Goal: Information Seeking & Learning: Check status

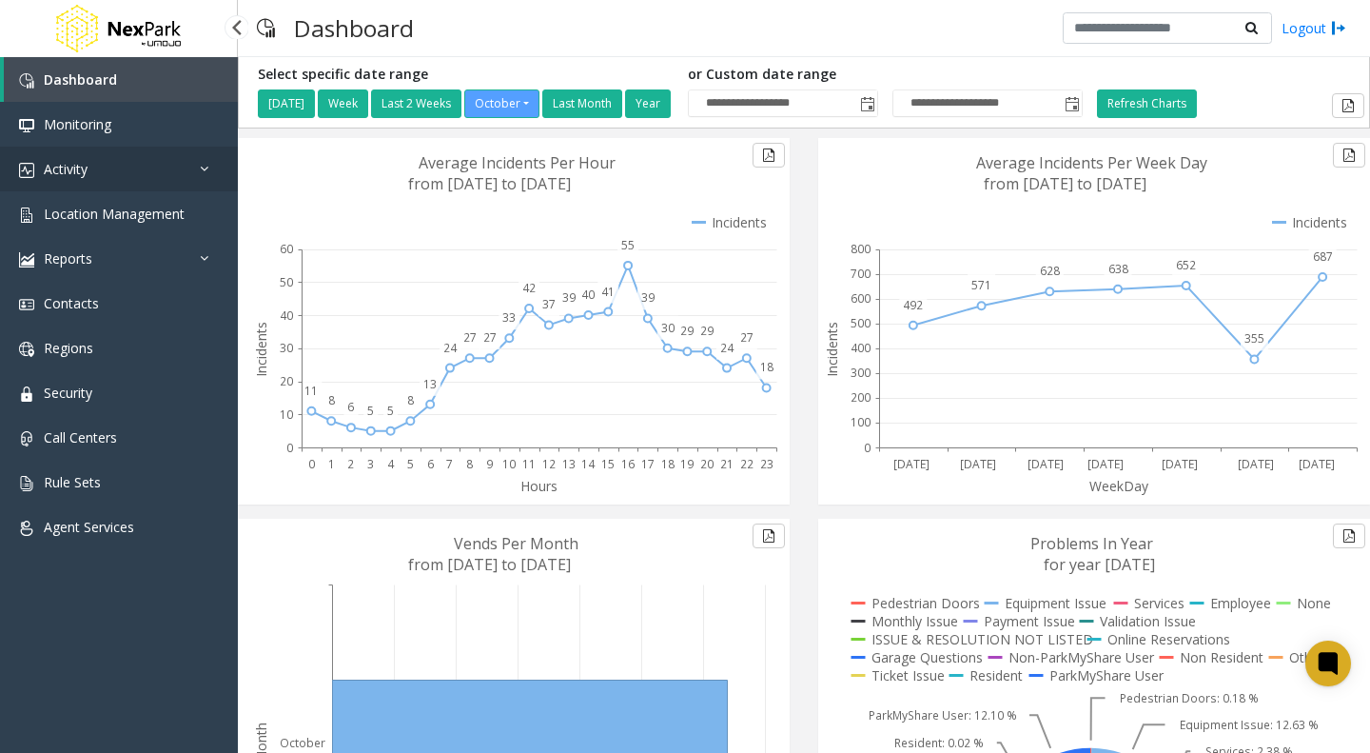
click at [151, 166] on link "Activity" at bounding box center [119, 169] width 238 height 45
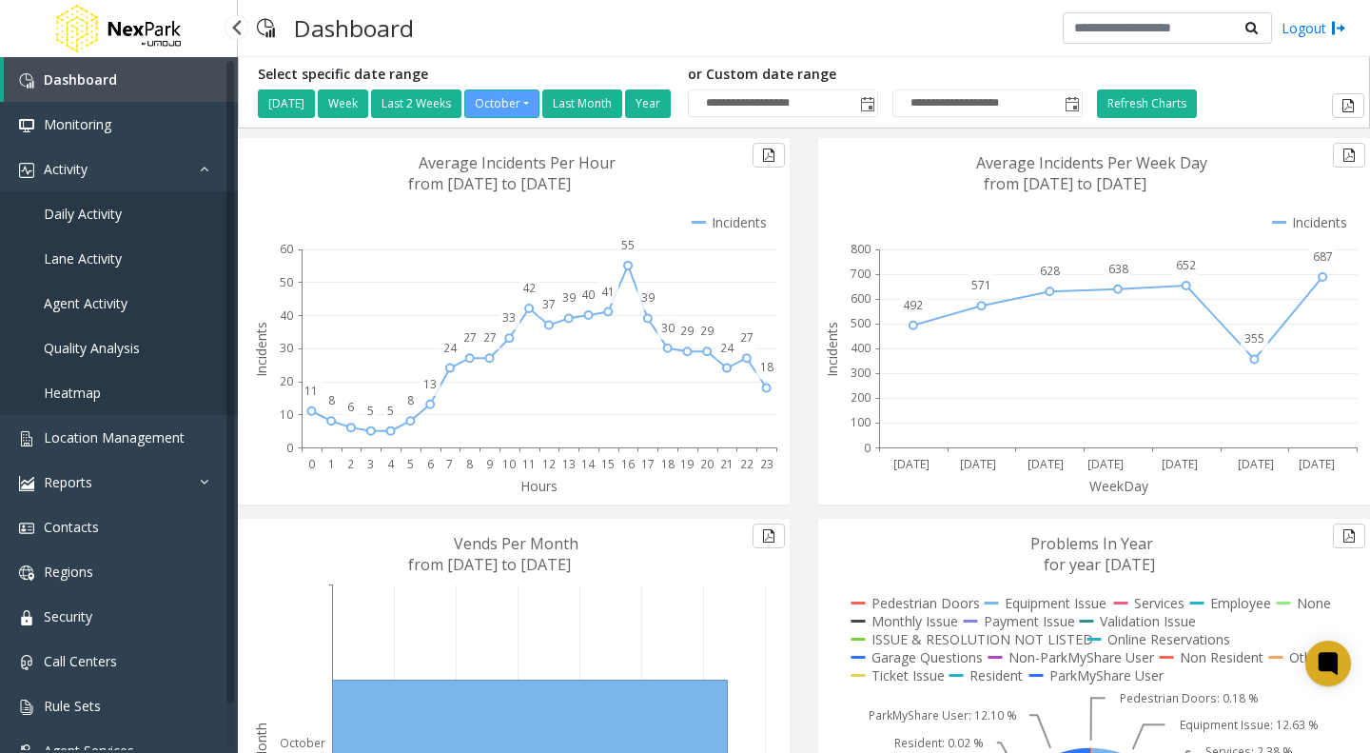
click at [80, 206] on span "Daily Activity" at bounding box center [83, 214] width 78 height 18
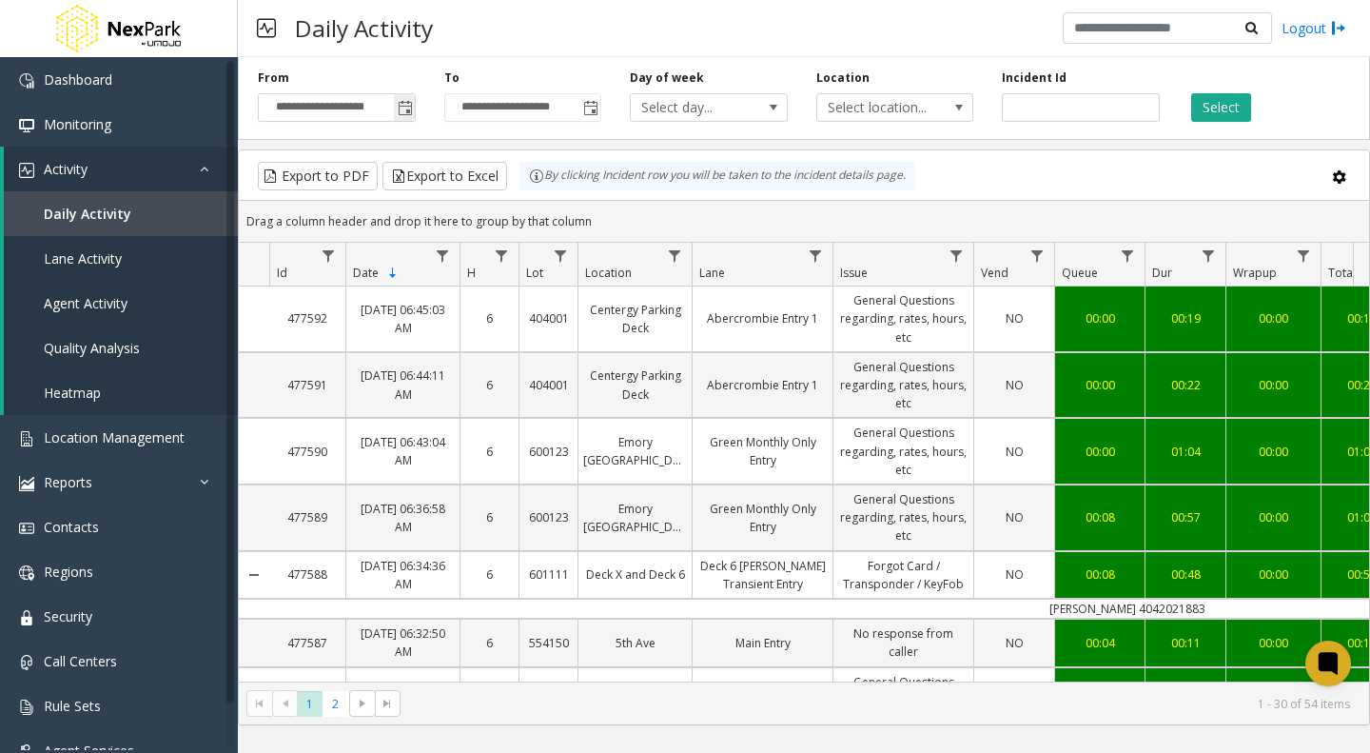
click at [406, 110] on span "Toggle popup" at bounding box center [405, 108] width 15 height 15
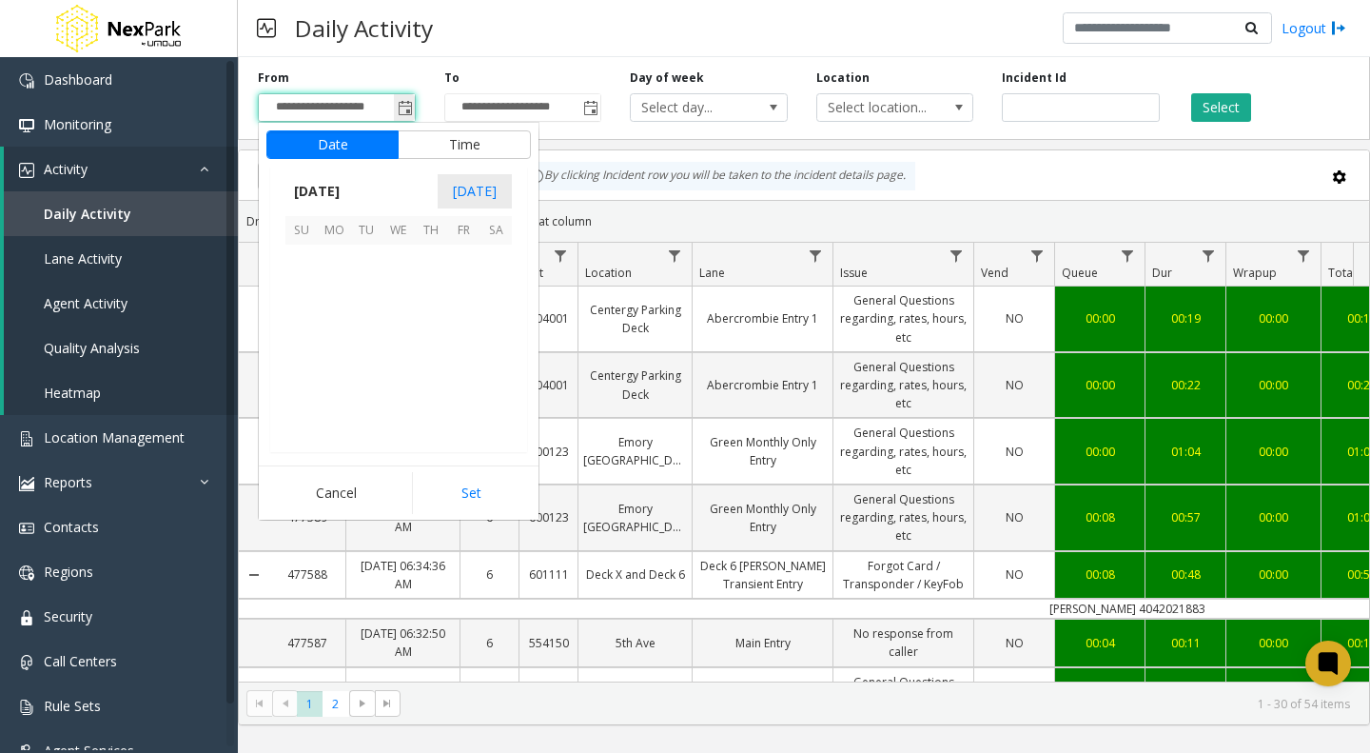
scroll to position [341723, 0]
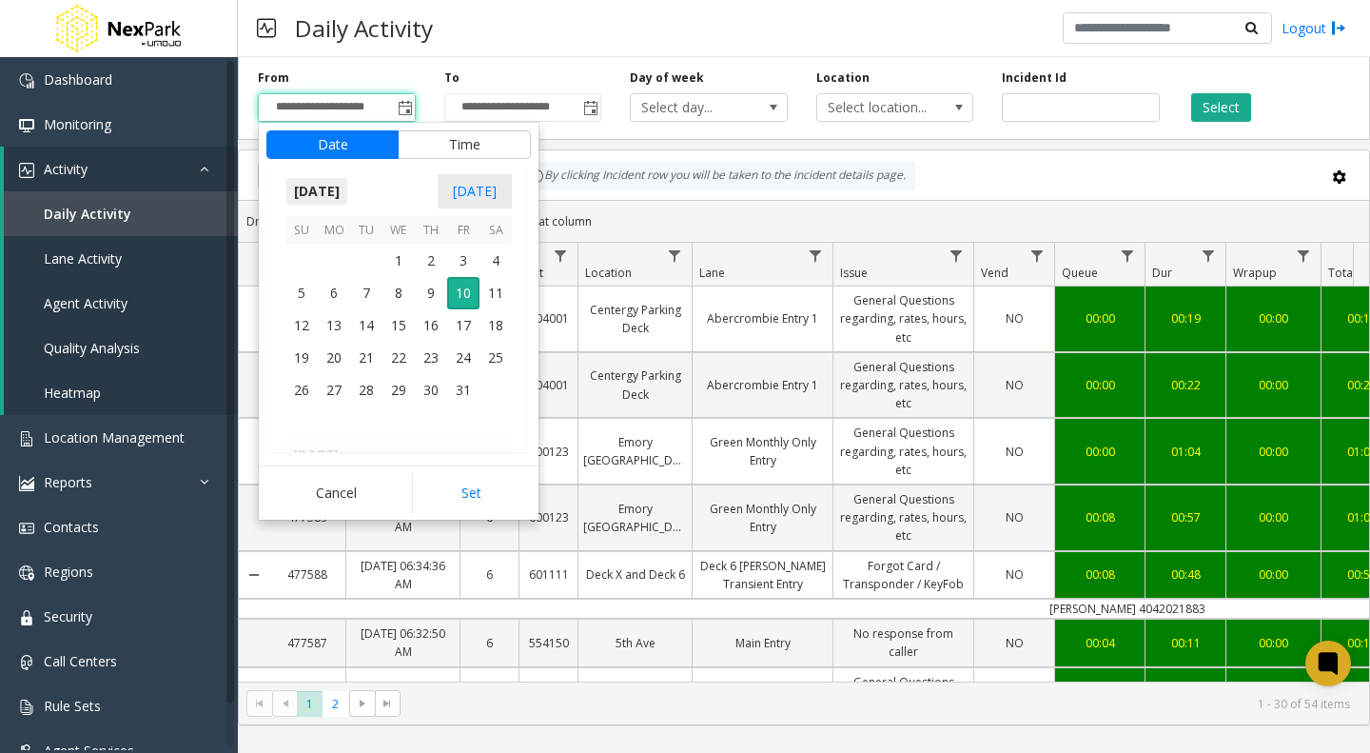
click at [341, 194] on span "[DATE]" at bounding box center [316, 191] width 63 height 29
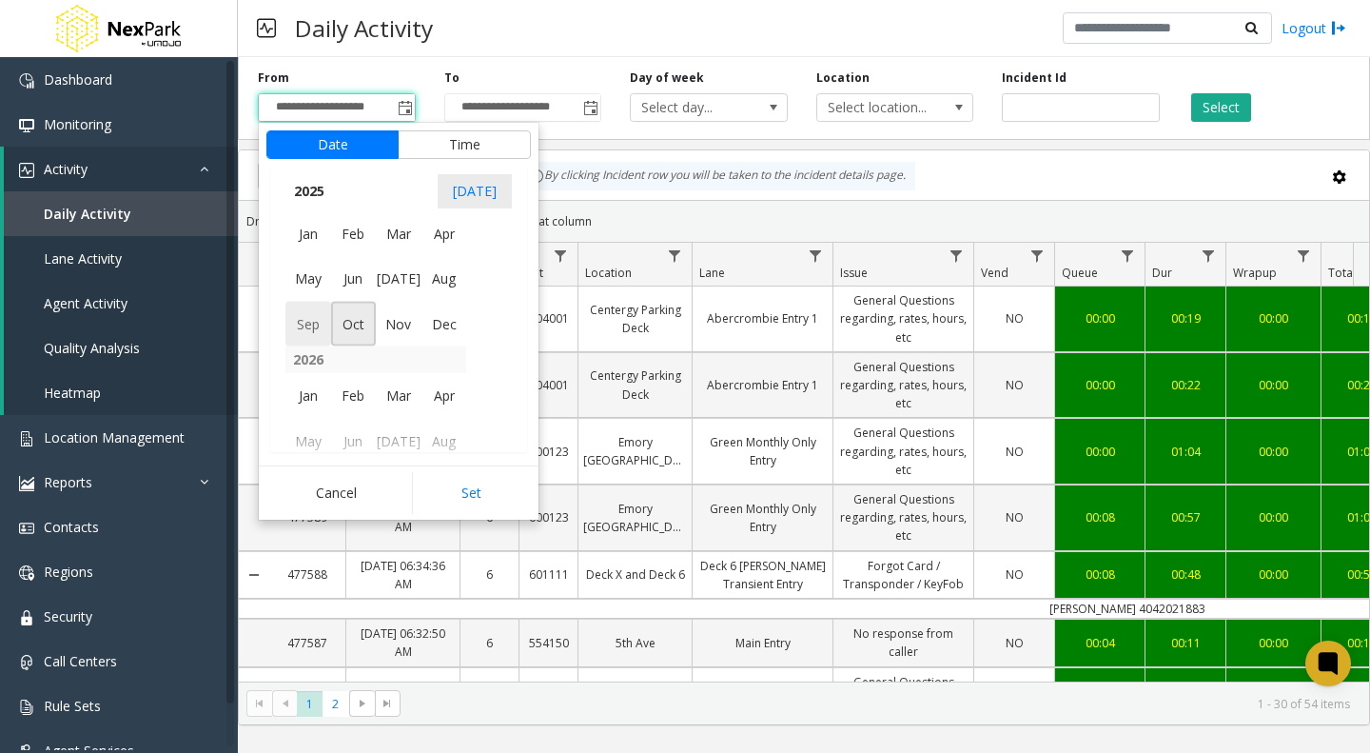
click at [318, 312] on span "Sep" at bounding box center [308, 324] width 46 height 46
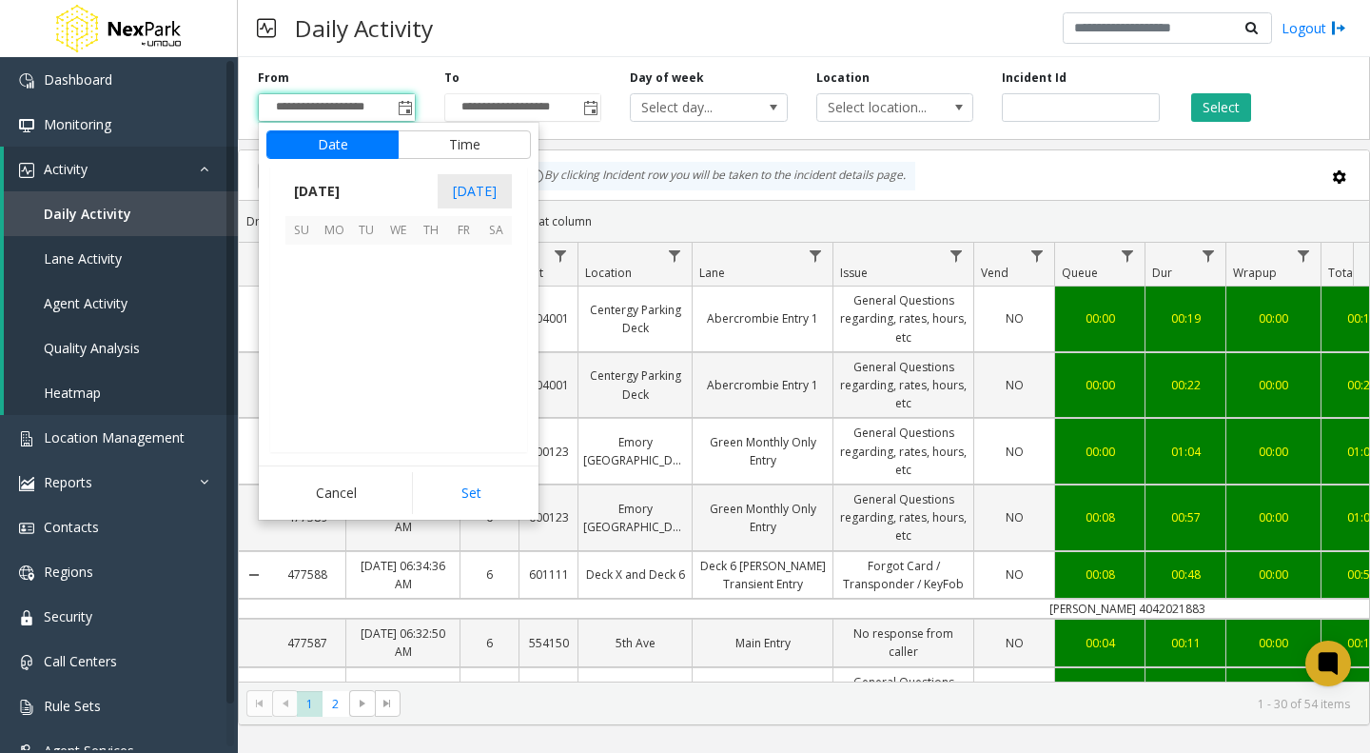
scroll to position [341497, 0]
click at [334, 249] on span "1" at bounding box center [334, 261] width 32 height 32
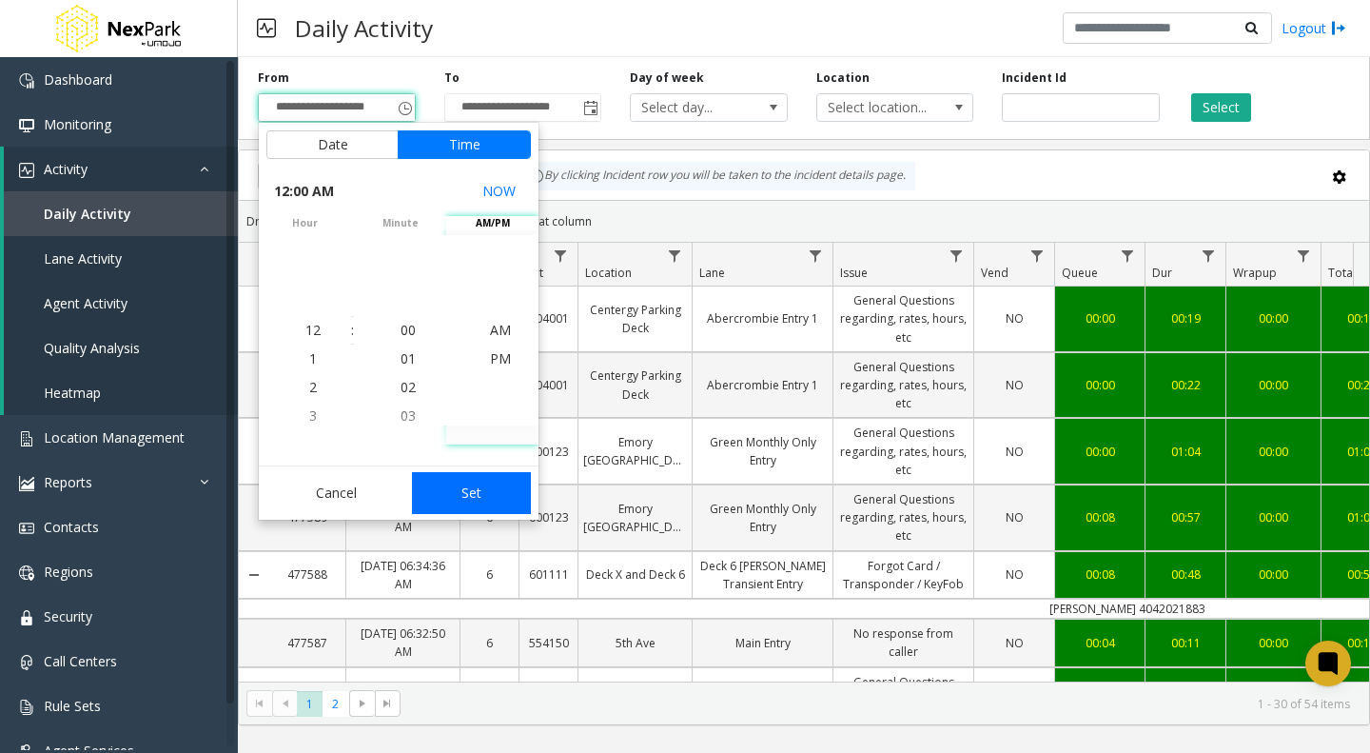
click at [494, 501] on button "Set" at bounding box center [472, 493] width 120 height 42
type input "**********"
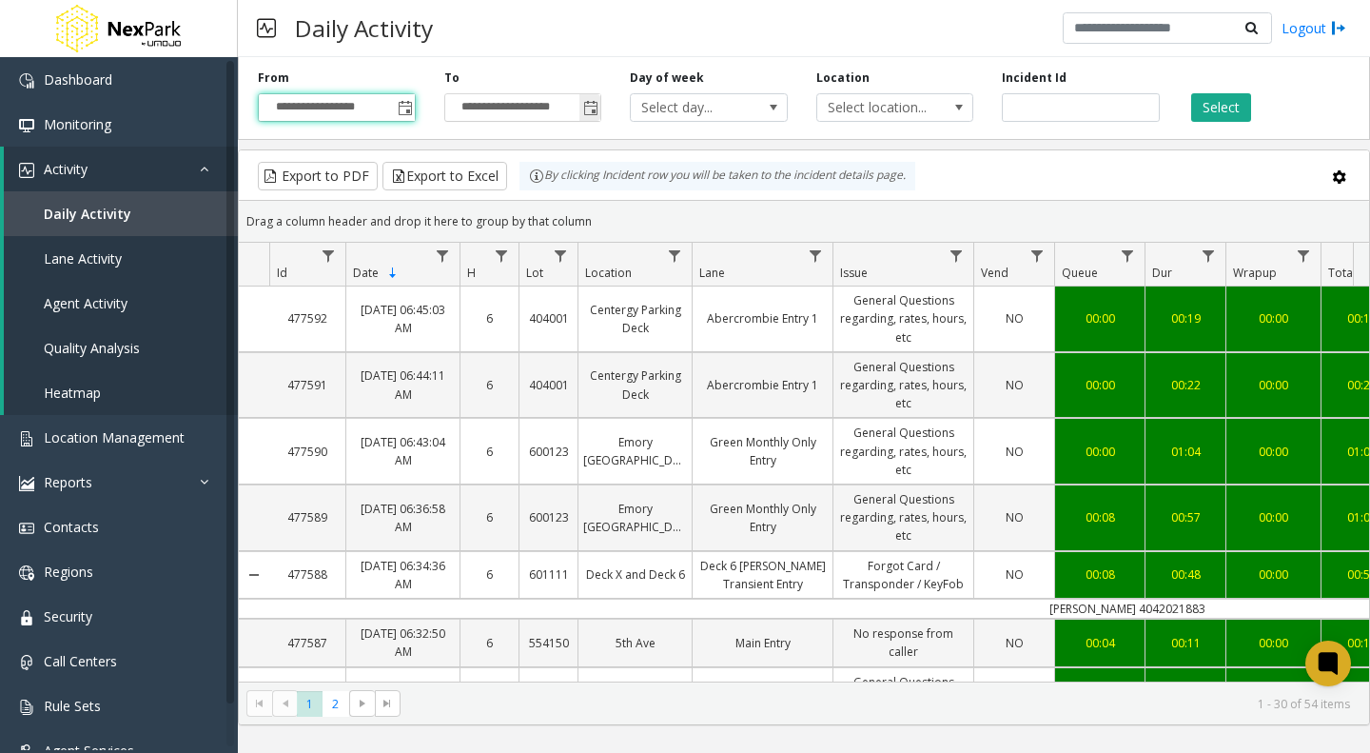
click at [589, 115] on span "Toggle popup" at bounding box center [590, 108] width 15 height 15
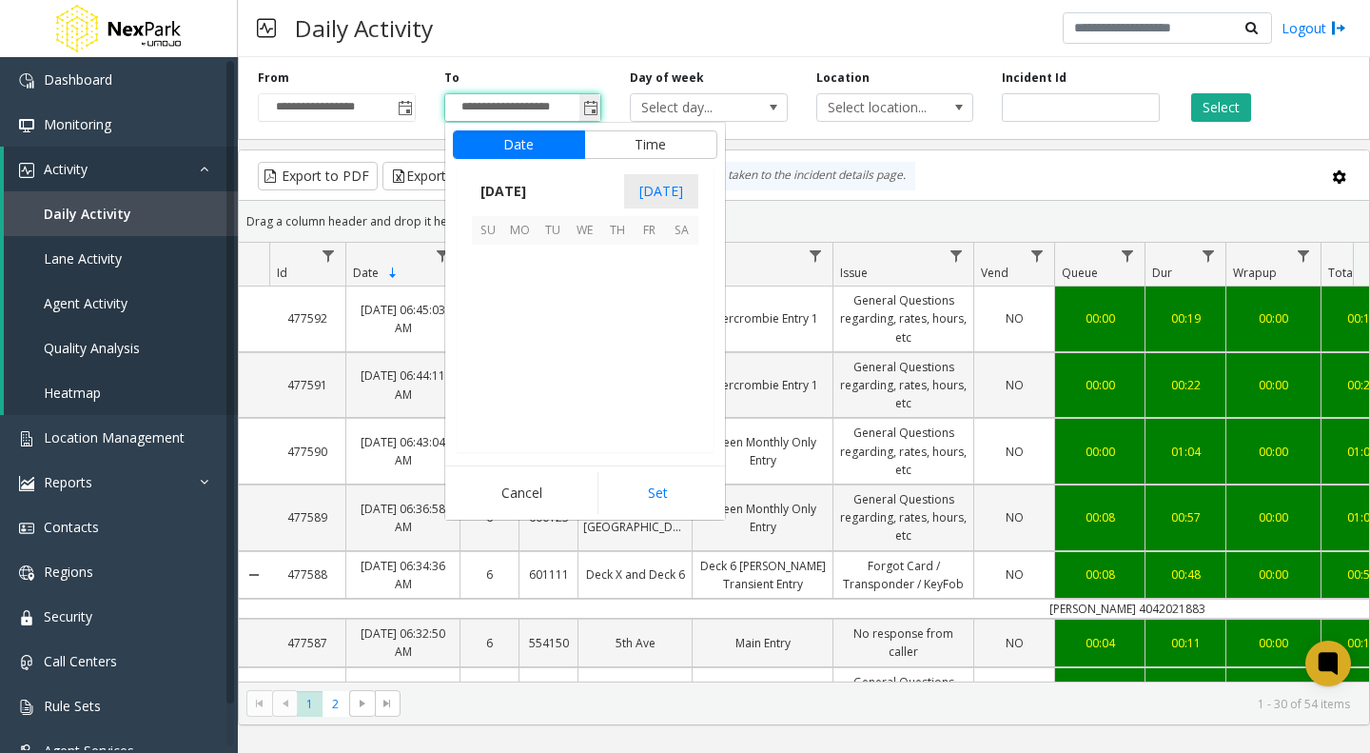
scroll to position [29, 0]
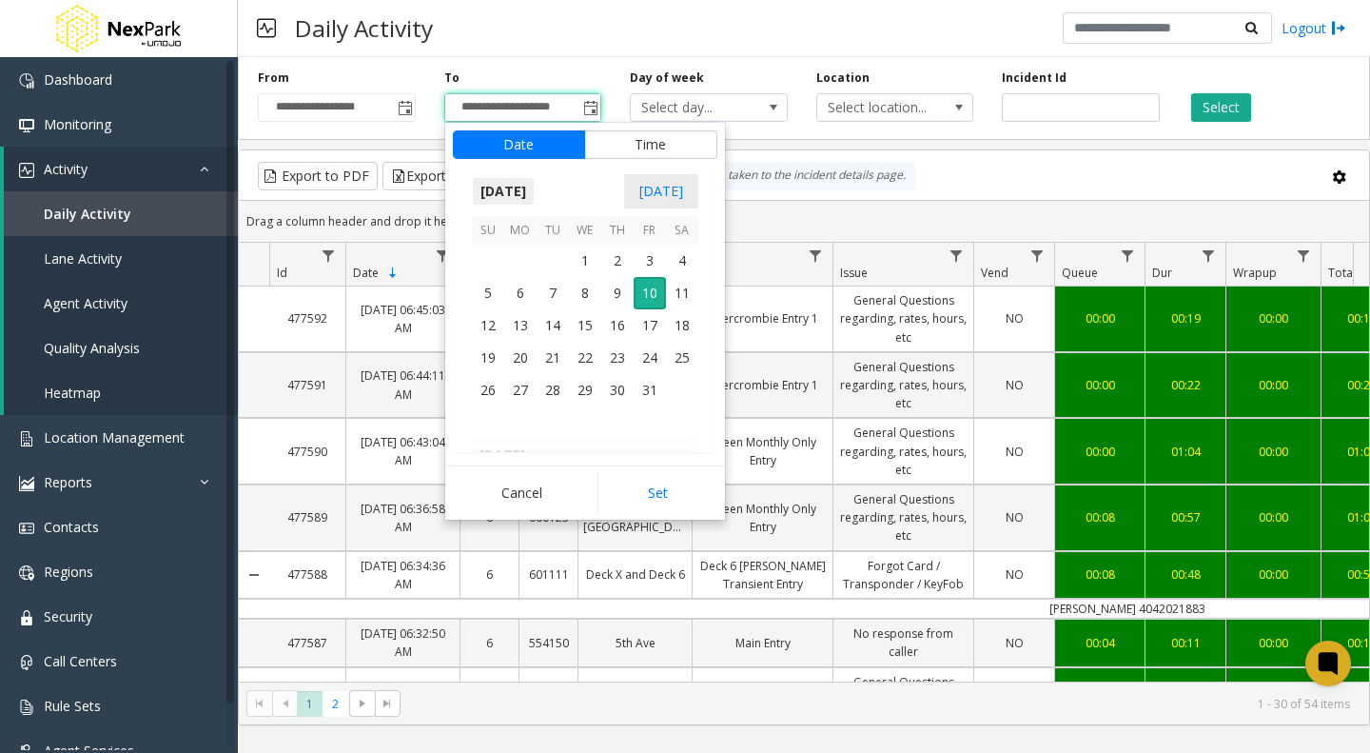
click at [520, 186] on span "[DATE]" at bounding box center [503, 191] width 63 height 29
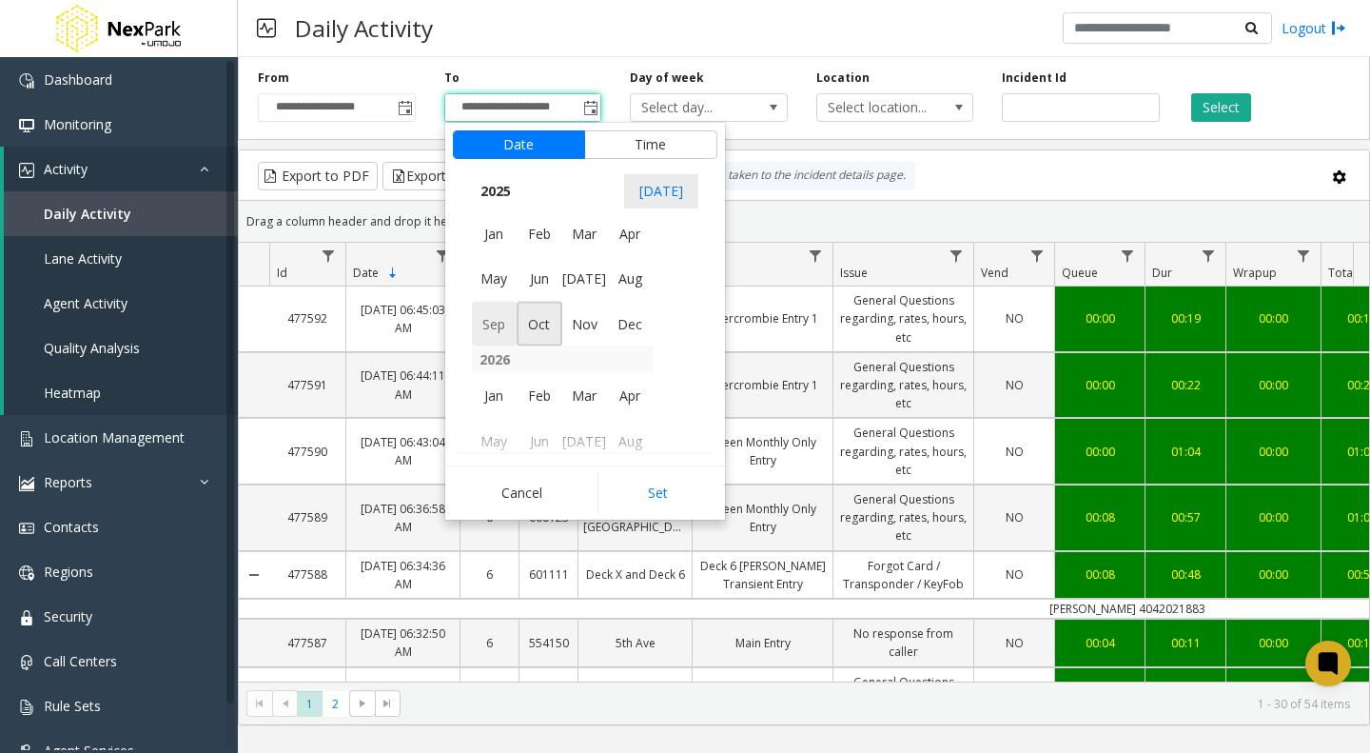
click at [487, 324] on span "Sep" at bounding box center [495, 324] width 46 height 46
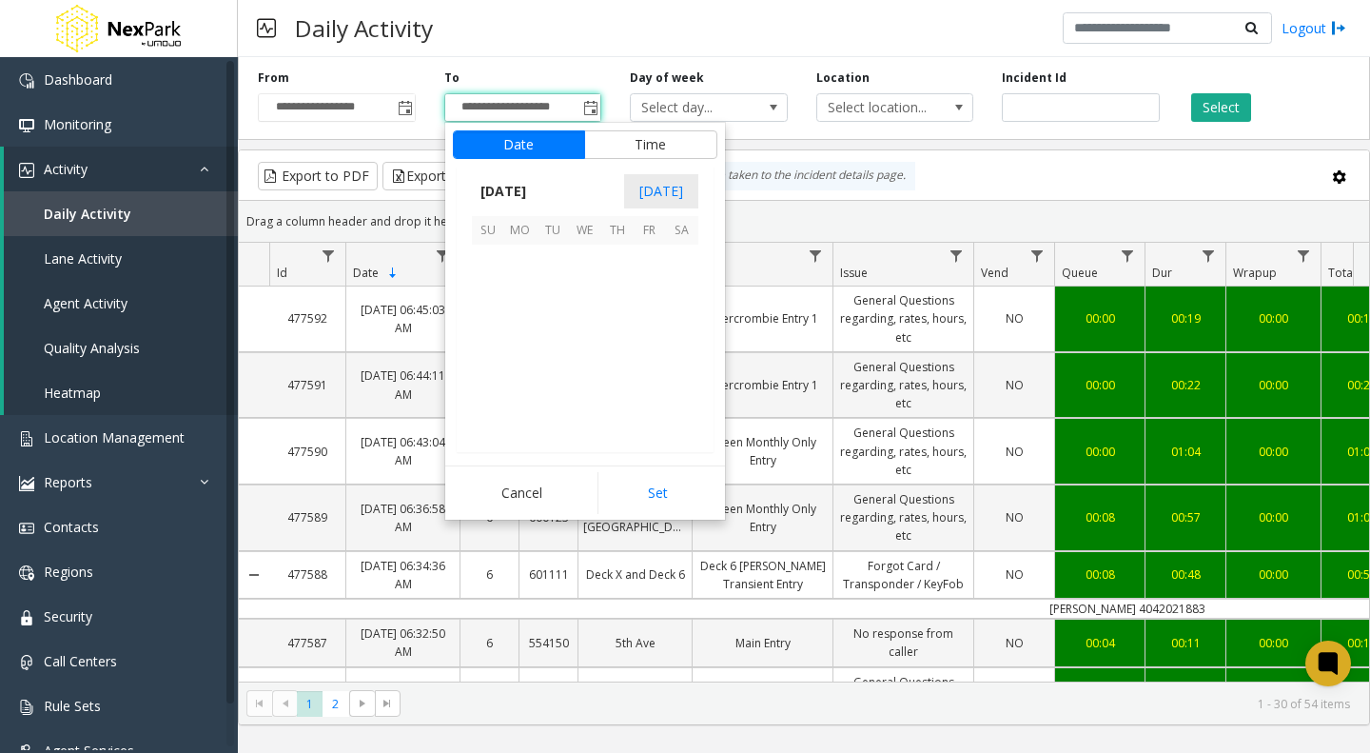
scroll to position [341497, 0]
click at [553, 400] on span "30" at bounding box center [553, 390] width 32 height 32
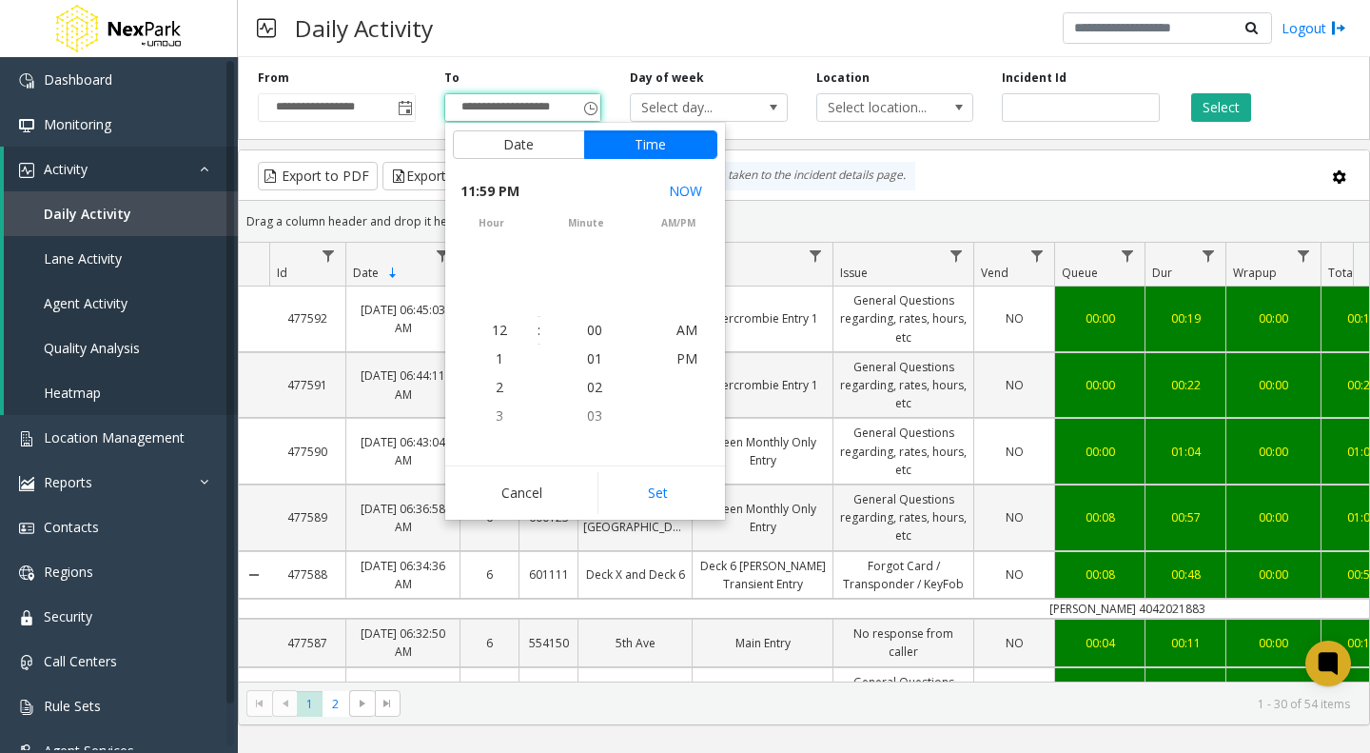
scroll to position [29, 0]
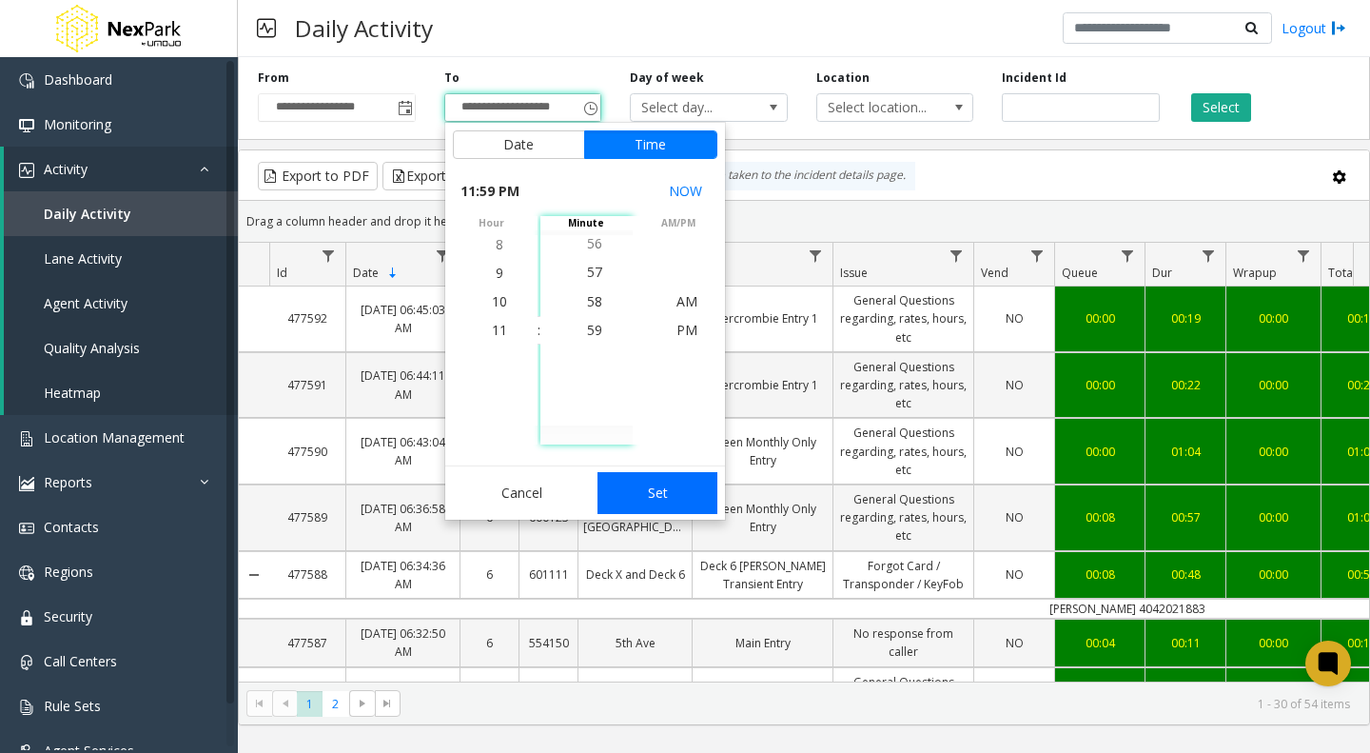
click at [650, 504] on button "Set" at bounding box center [658, 493] width 120 height 42
type input "**********"
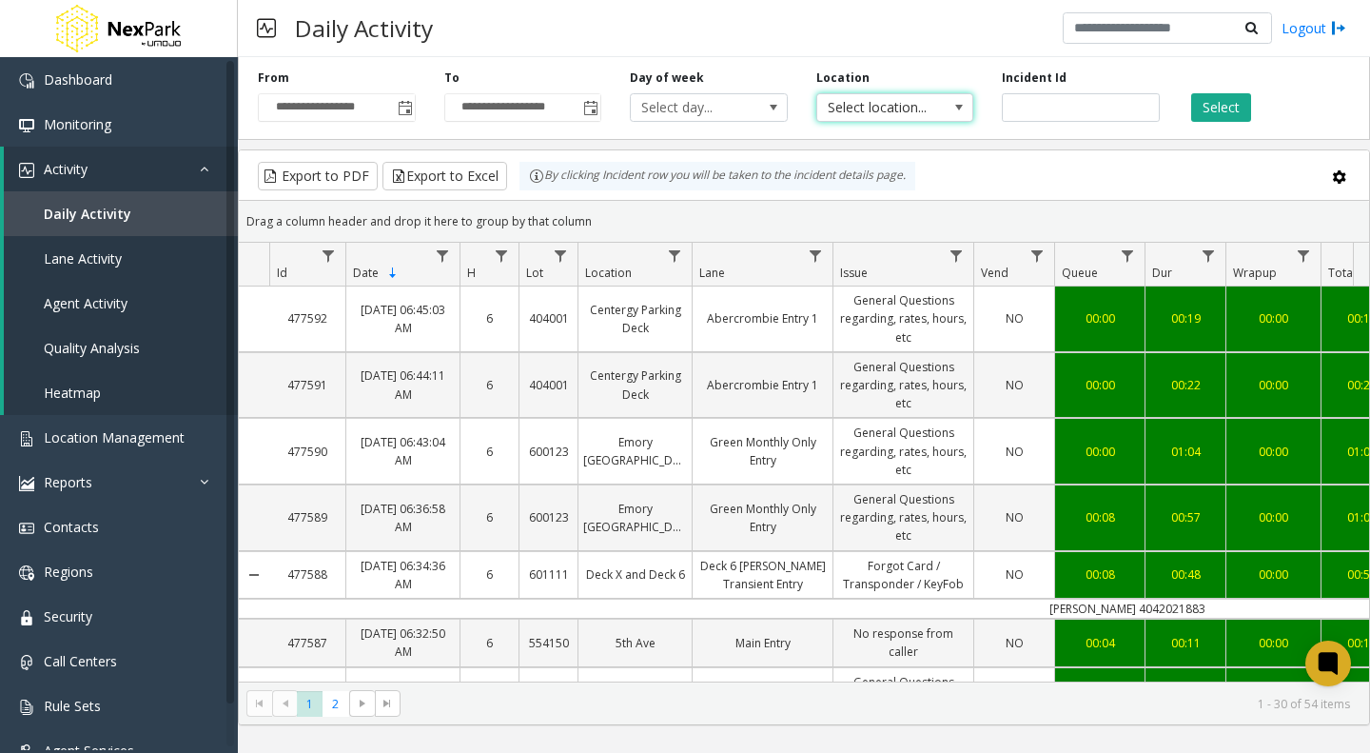
click at [883, 108] on span "Select location..." at bounding box center [879, 107] width 125 height 27
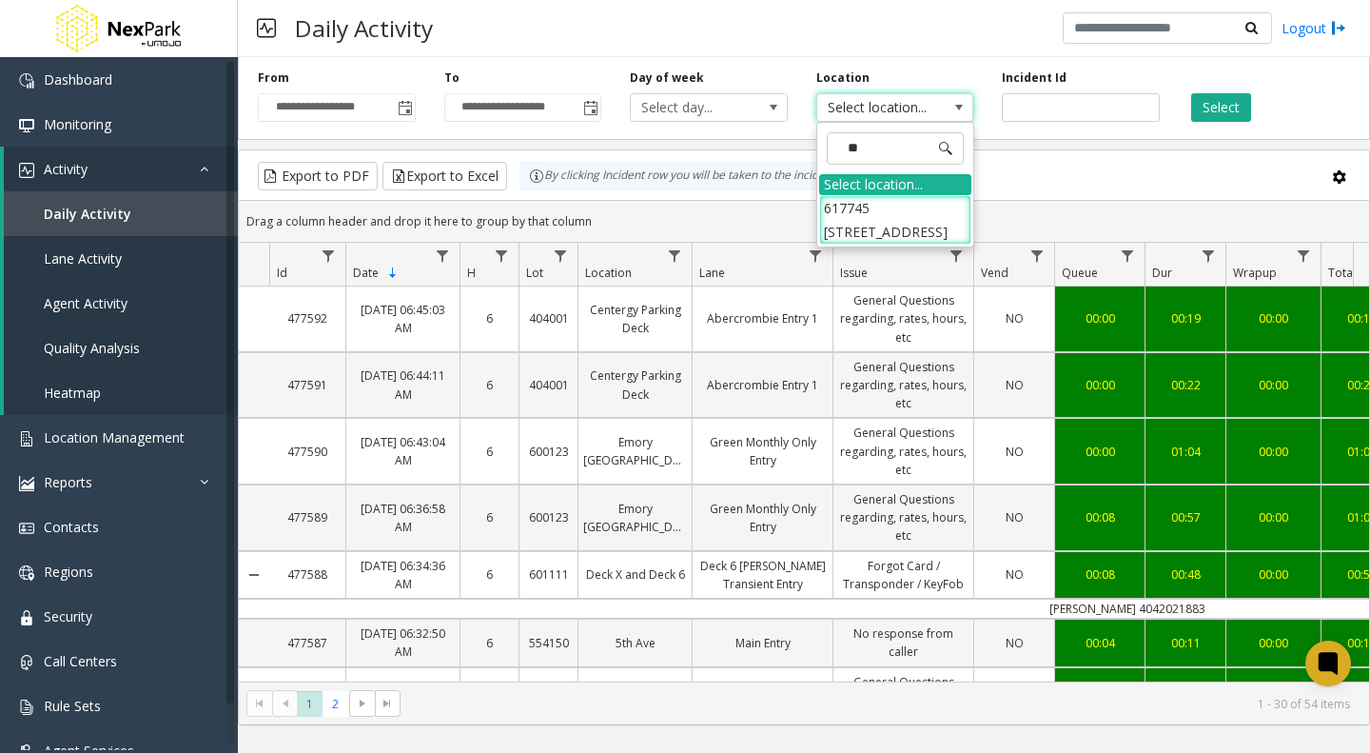
type input "***"
click at [878, 209] on li "617745 [STREET_ADDRESS]" at bounding box center [895, 219] width 152 height 49
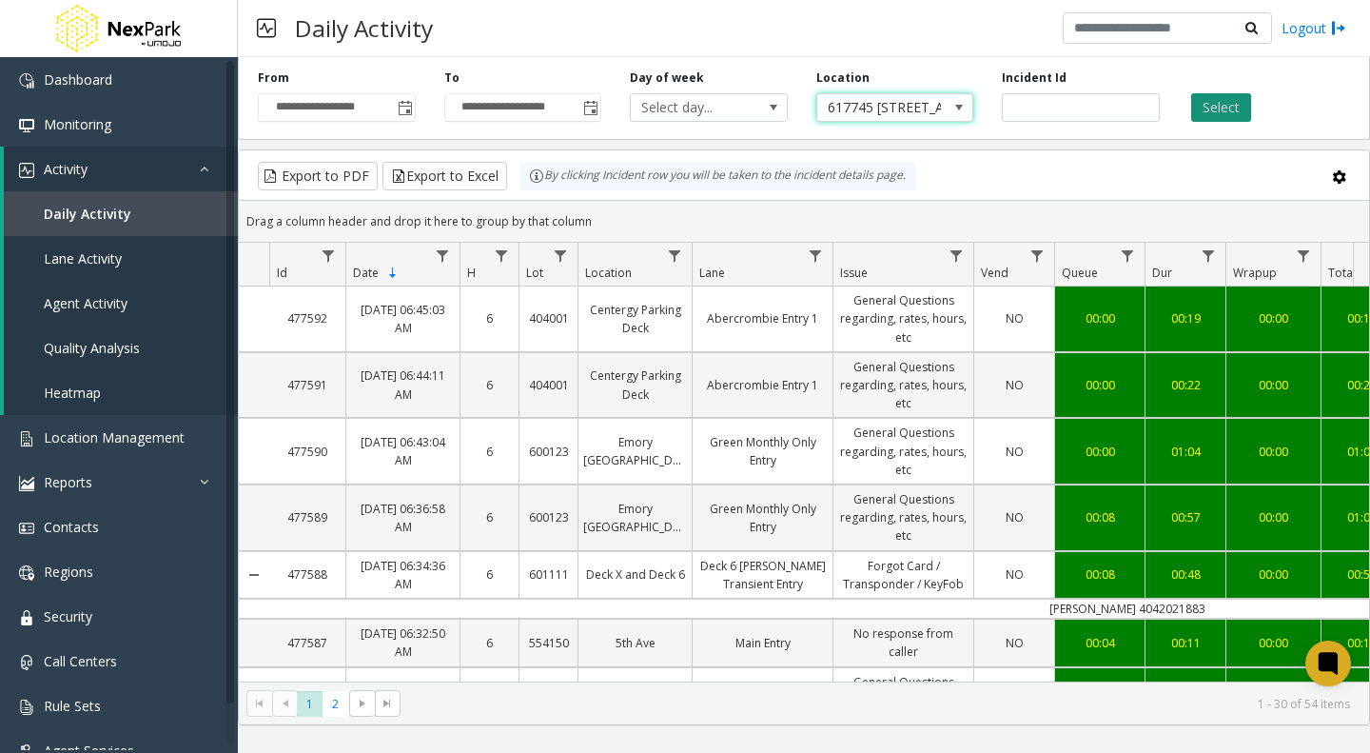
click at [1218, 107] on button "Select" at bounding box center [1221, 107] width 60 height 29
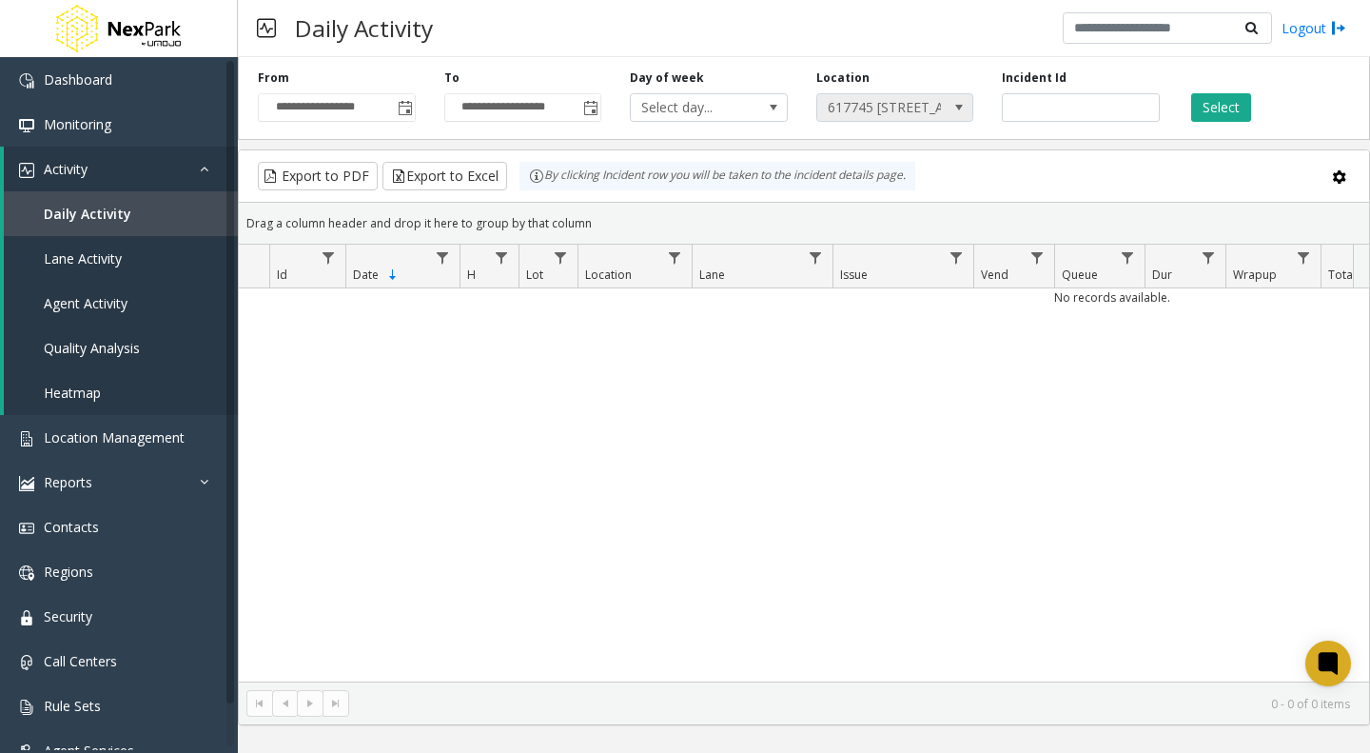
click at [919, 103] on span "617745 [STREET_ADDRESS]" at bounding box center [879, 107] width 125 height 27
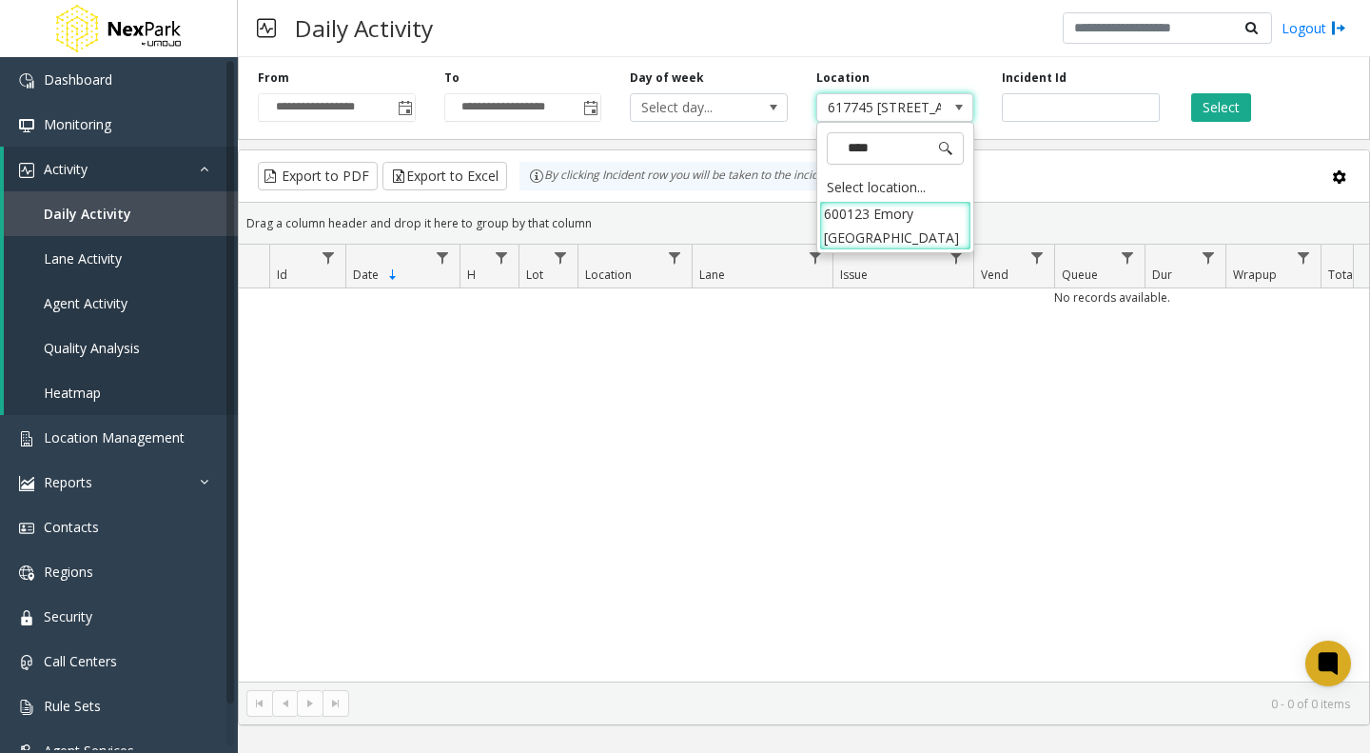
type input "*****"
click at [886, 220] on li "600123 Emory [GEOGRAPHIC_DATA]" at bounding box center [895, 225] width 152 height 49
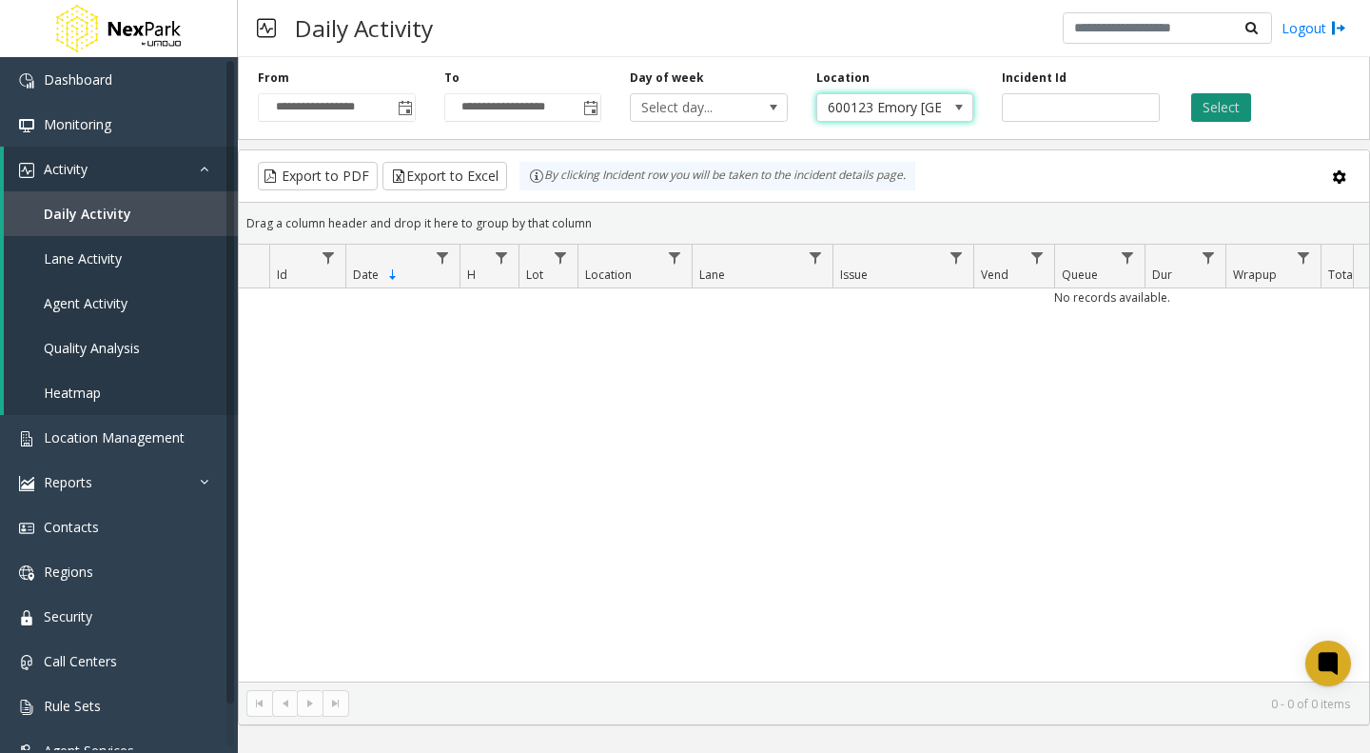
click at [1209, 106] on button "Select" at bounding box center [1221, 107] width 60 height 29
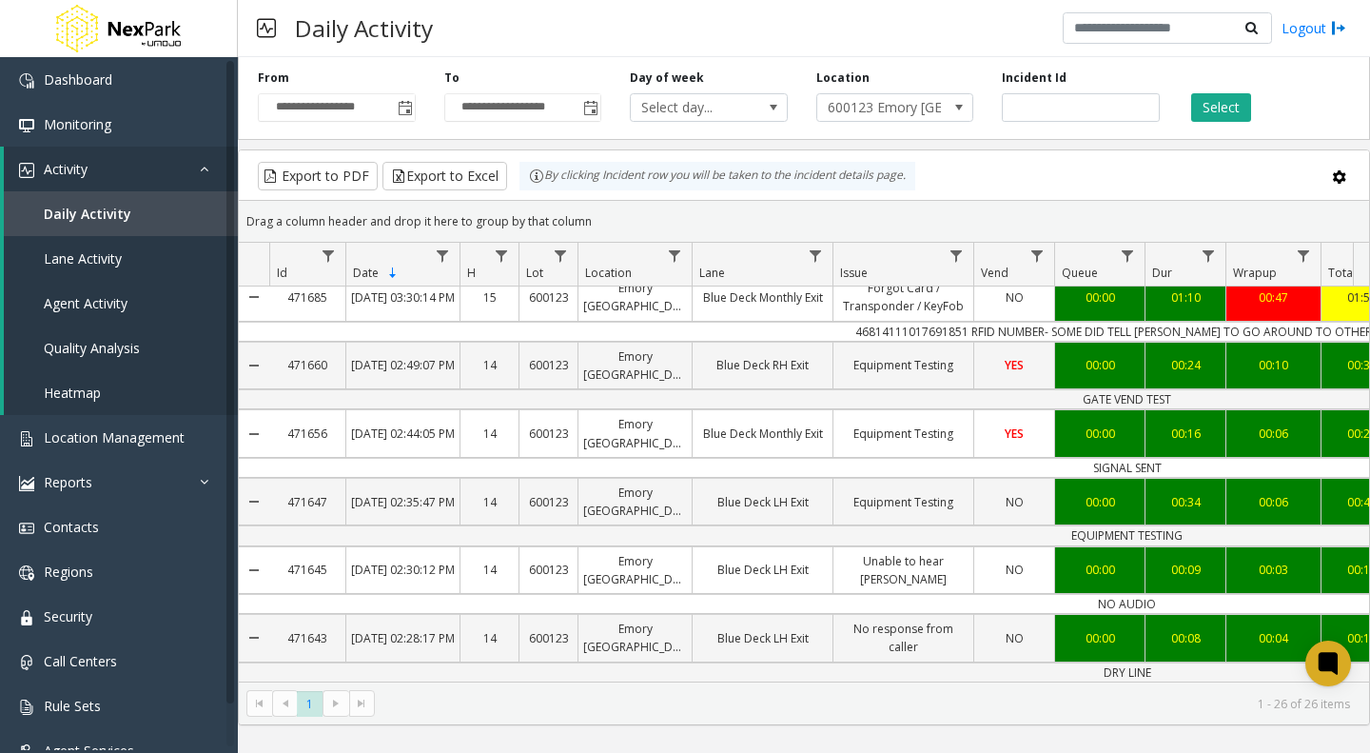
scroll to position [1167, 0]
click at [912, 116] on span "600123 Emory [GEOGRAPHIC_DATA]" at bounding box center [879, 107] width 125 height 27
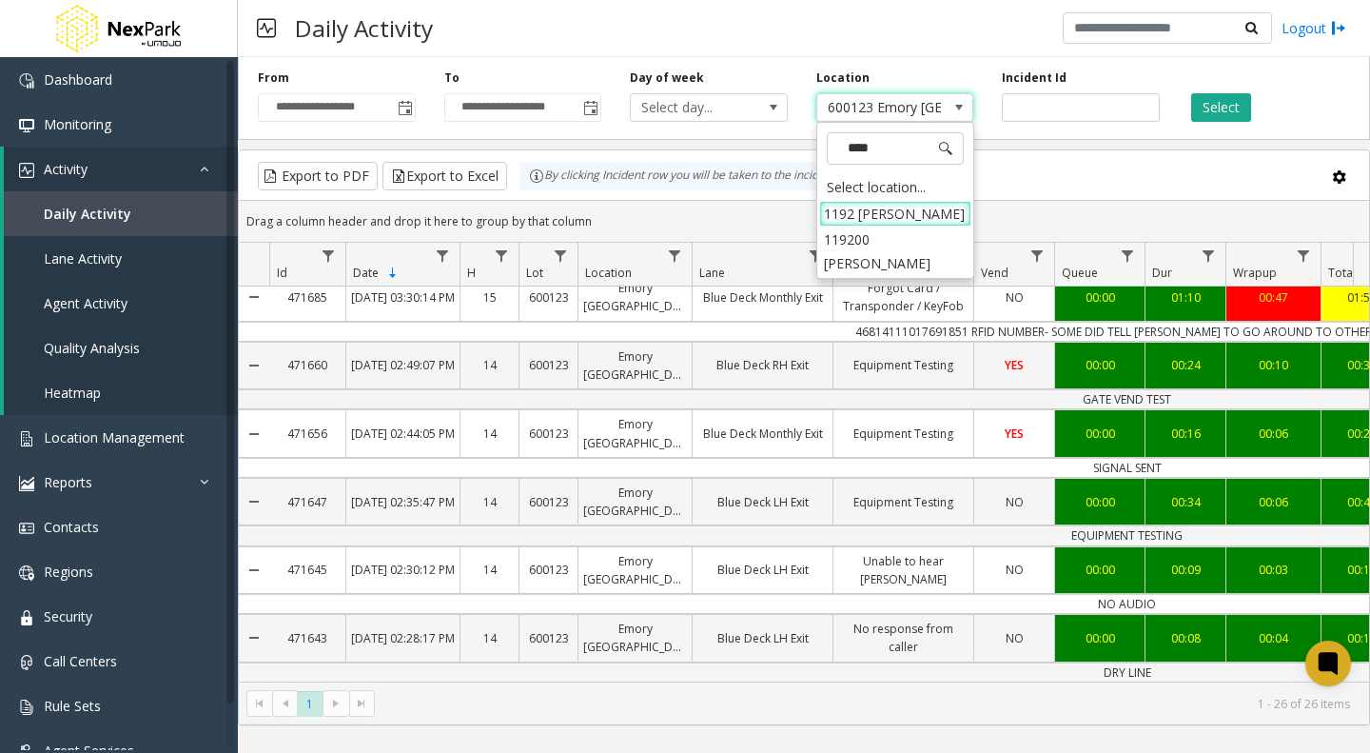
scroll to position [0, 0]
type input "*****"
click at [889, 214] on li "1192 [PERSON_NAME]" at bounding box center [895, 214] width 152 height 26
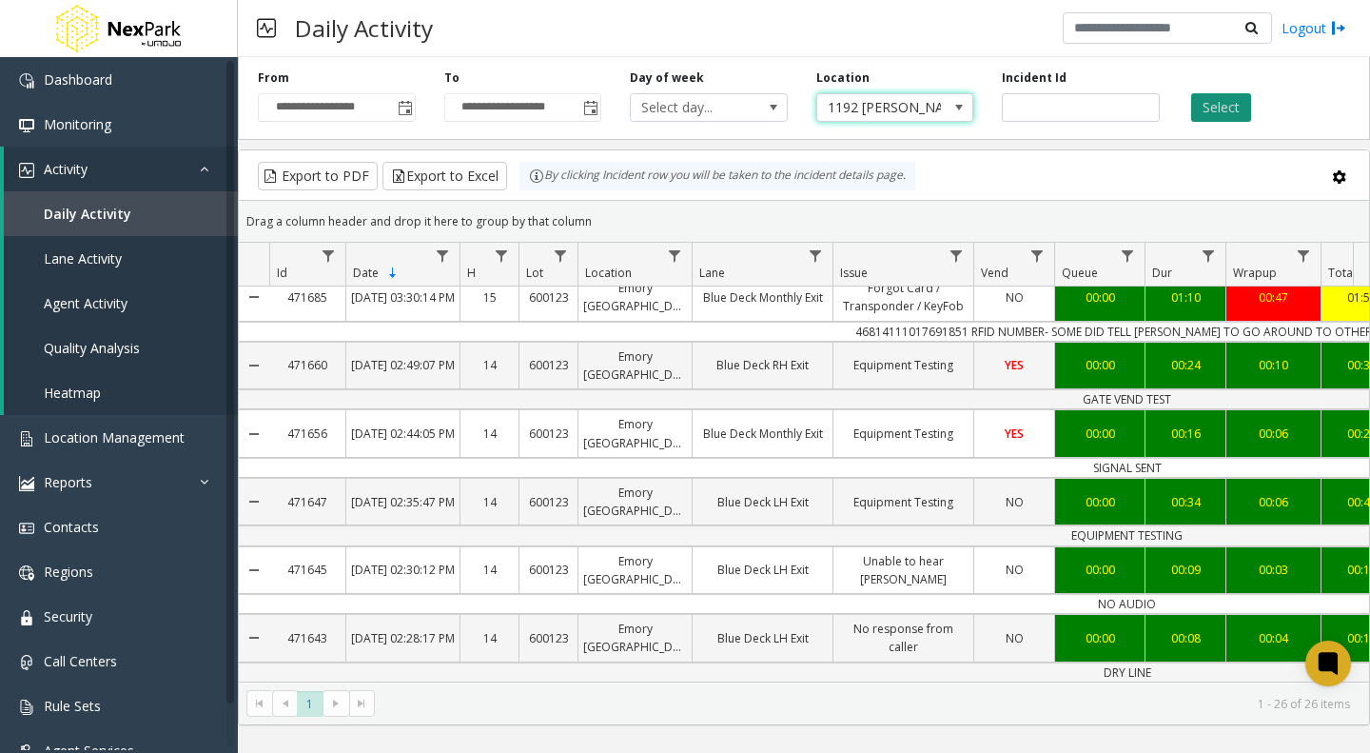
click at [1222, 108] on button "Select" at bounding box center [1221, 107] width 60 height 29
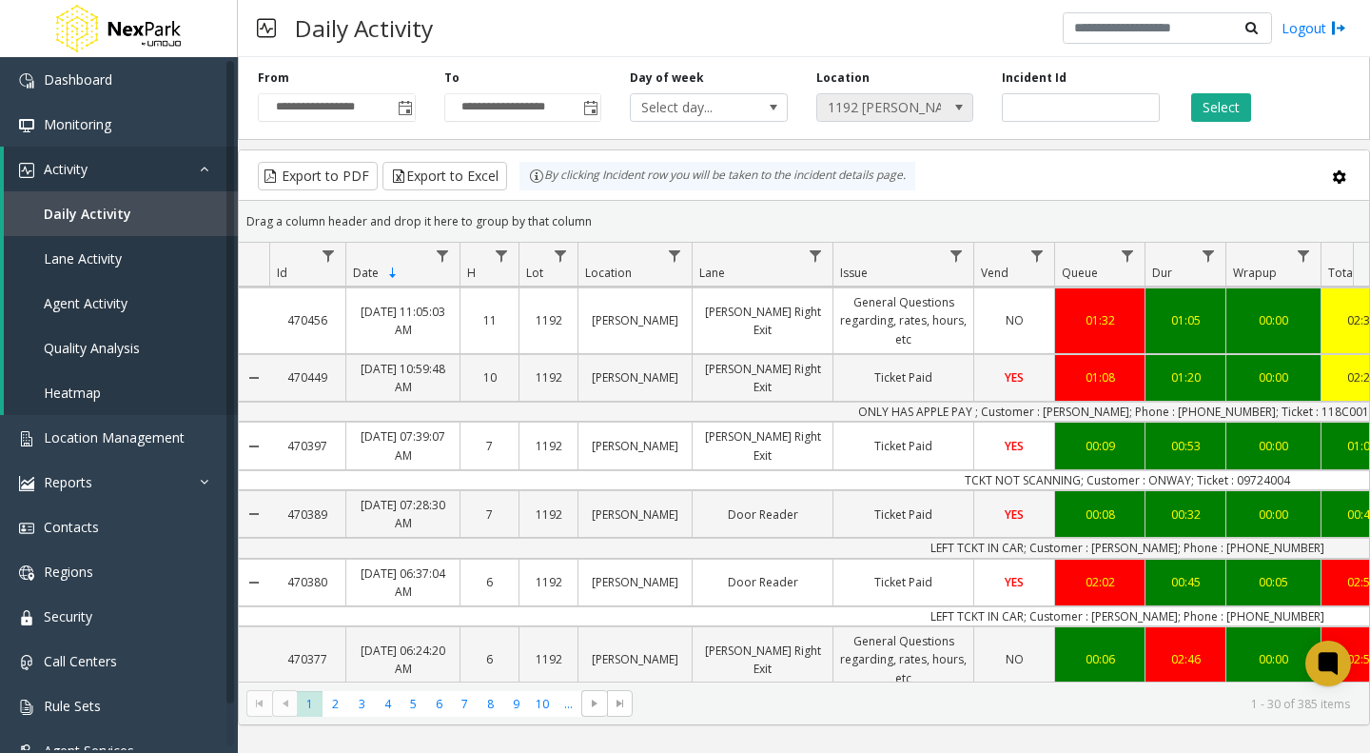
click at [939, 108] on span "1192 [PERSON_NAME]" at bounding box center [879, 107] width 125 height 27
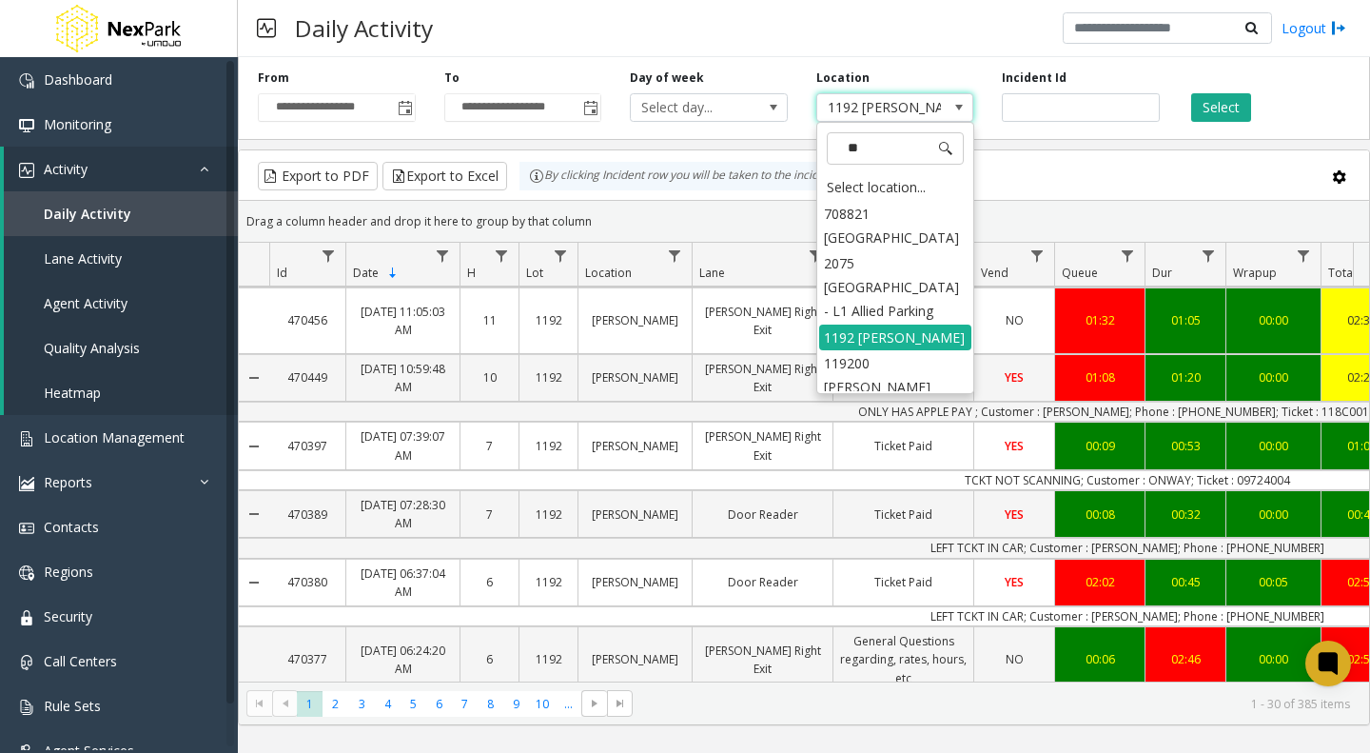
type input "***"
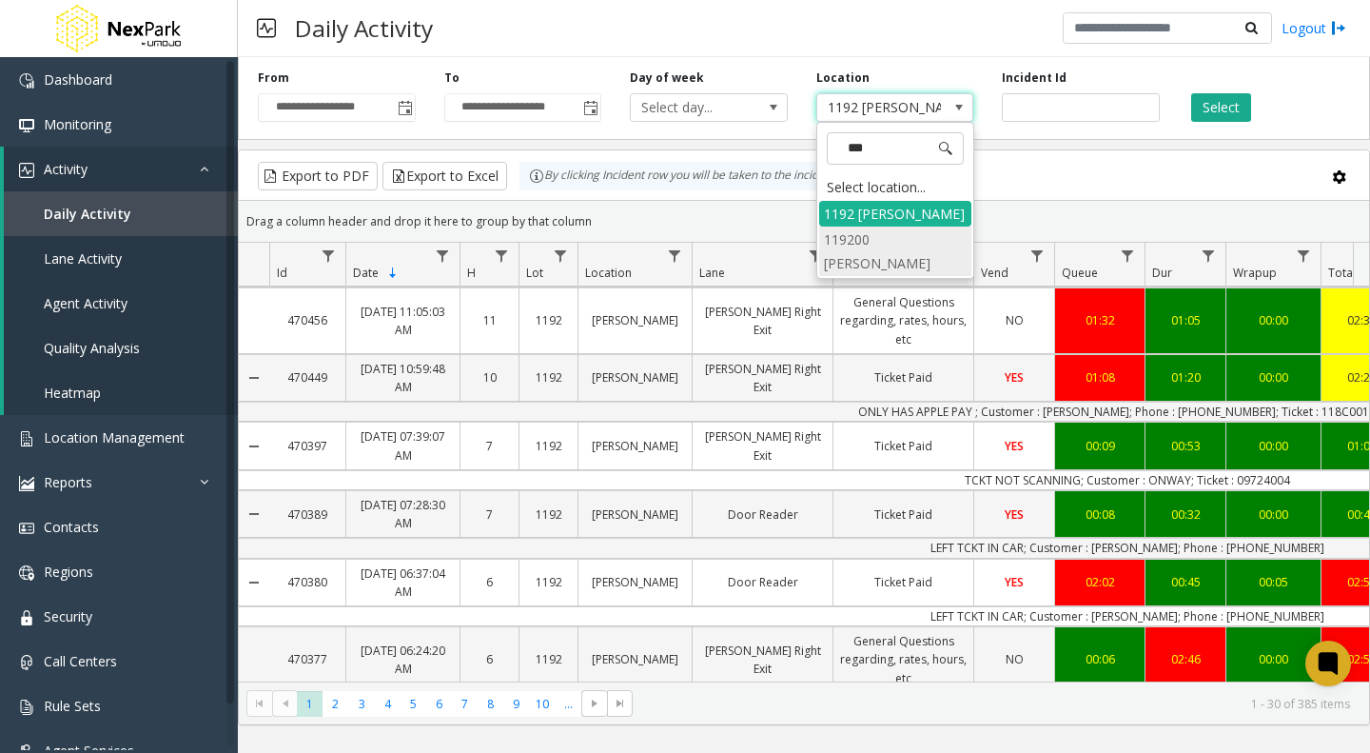
click at [864, 235] on li "119200 [PERSON_NAME]" at bounding box center [895, 250] width 152 height 49
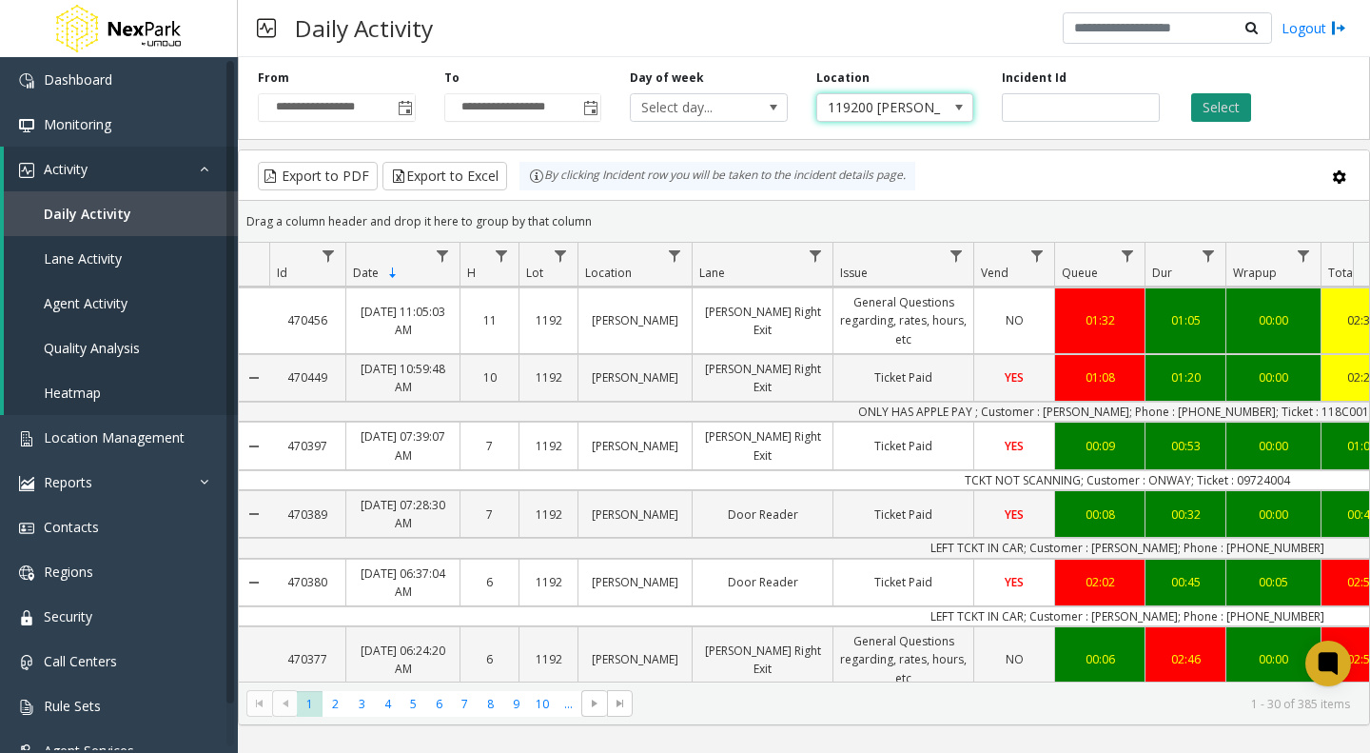
click at [1214, 105] on button "Select" at bounding box center [1221, 107] width 60 height 29
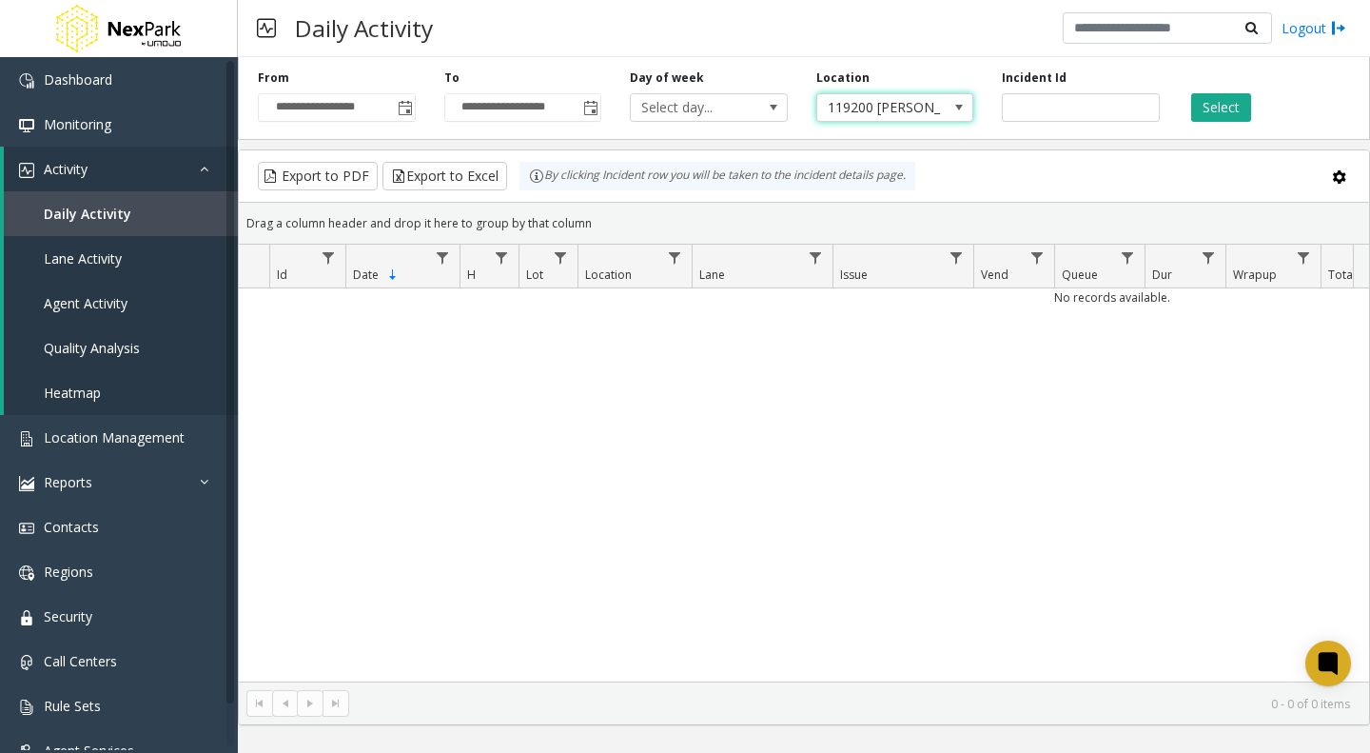
click at [907, 113] on span "119200 [PERSON_NAME]" at bounding box center [879, 107] width 125 height 27
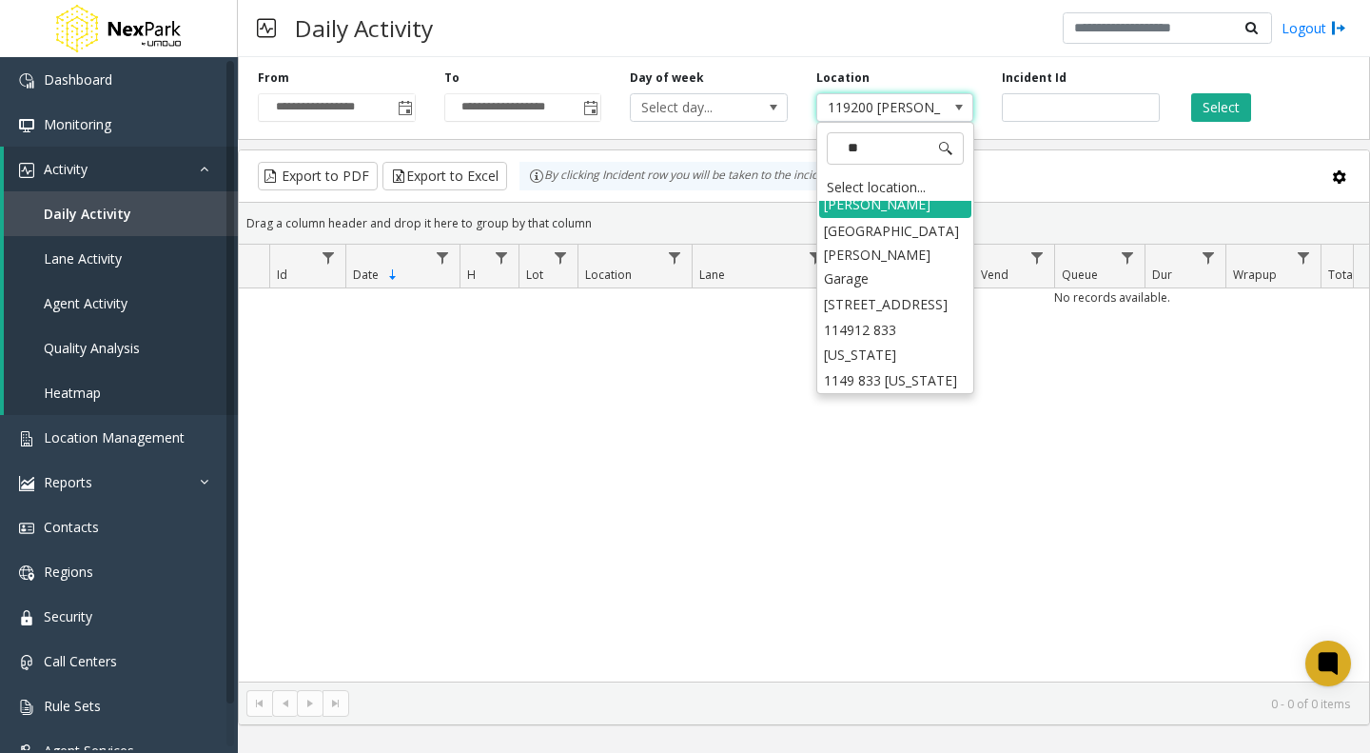
scroll to position [63, 0]
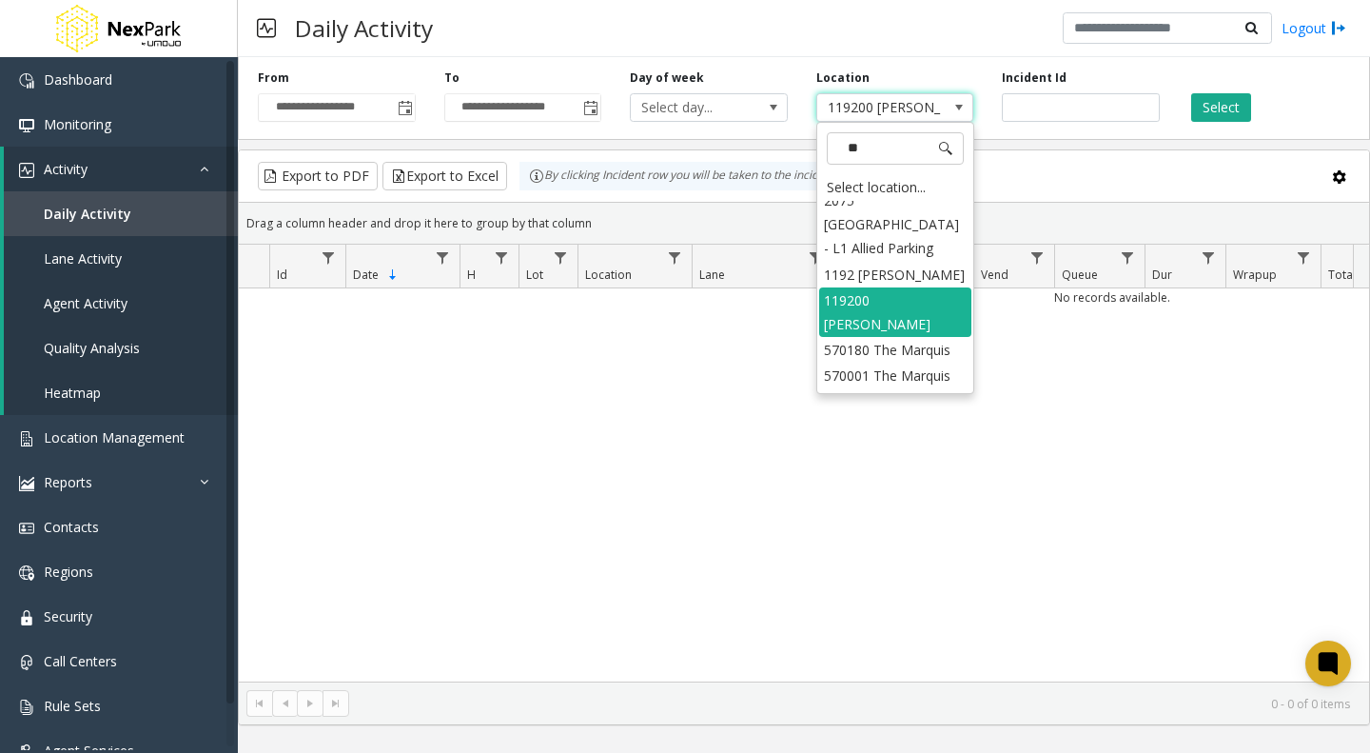
type input "***"
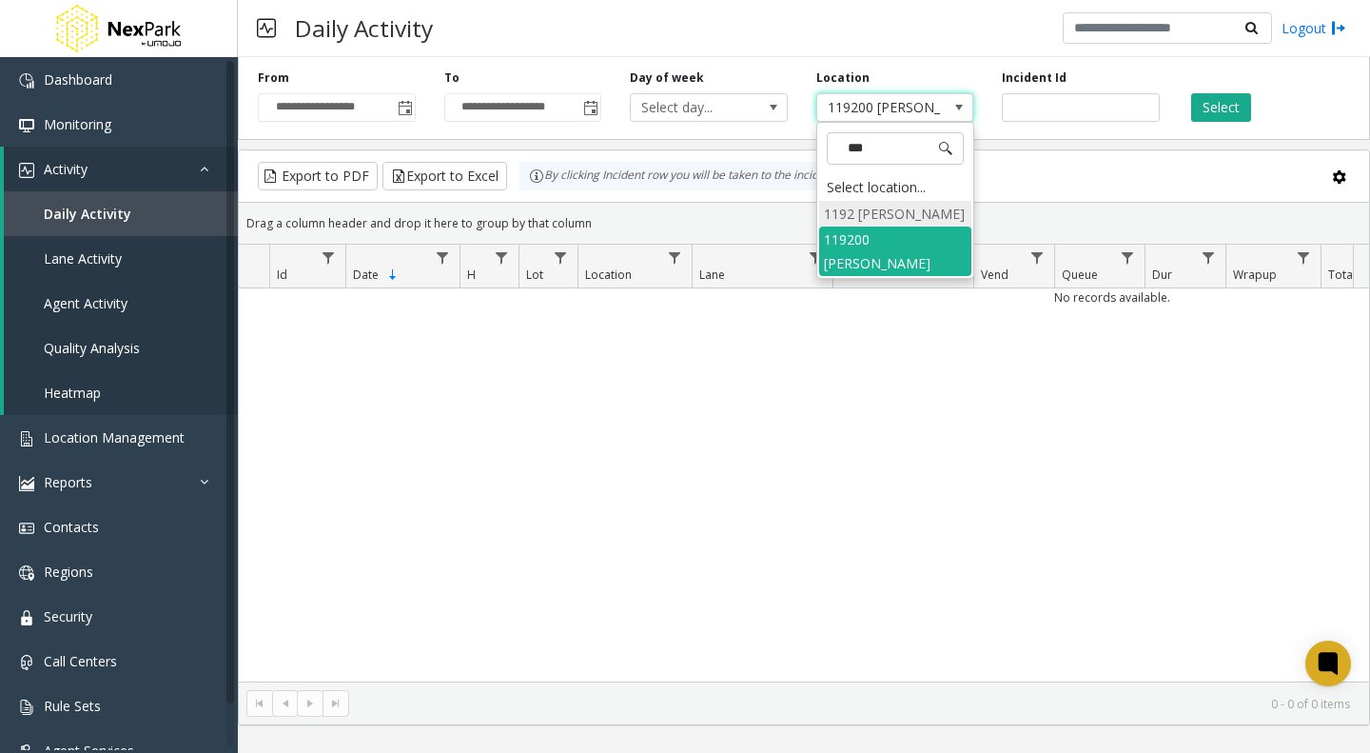
click at [904, 213] on li "1192 [PERSON_NAME]" at bounding box center [895, 214] width 152 height 26
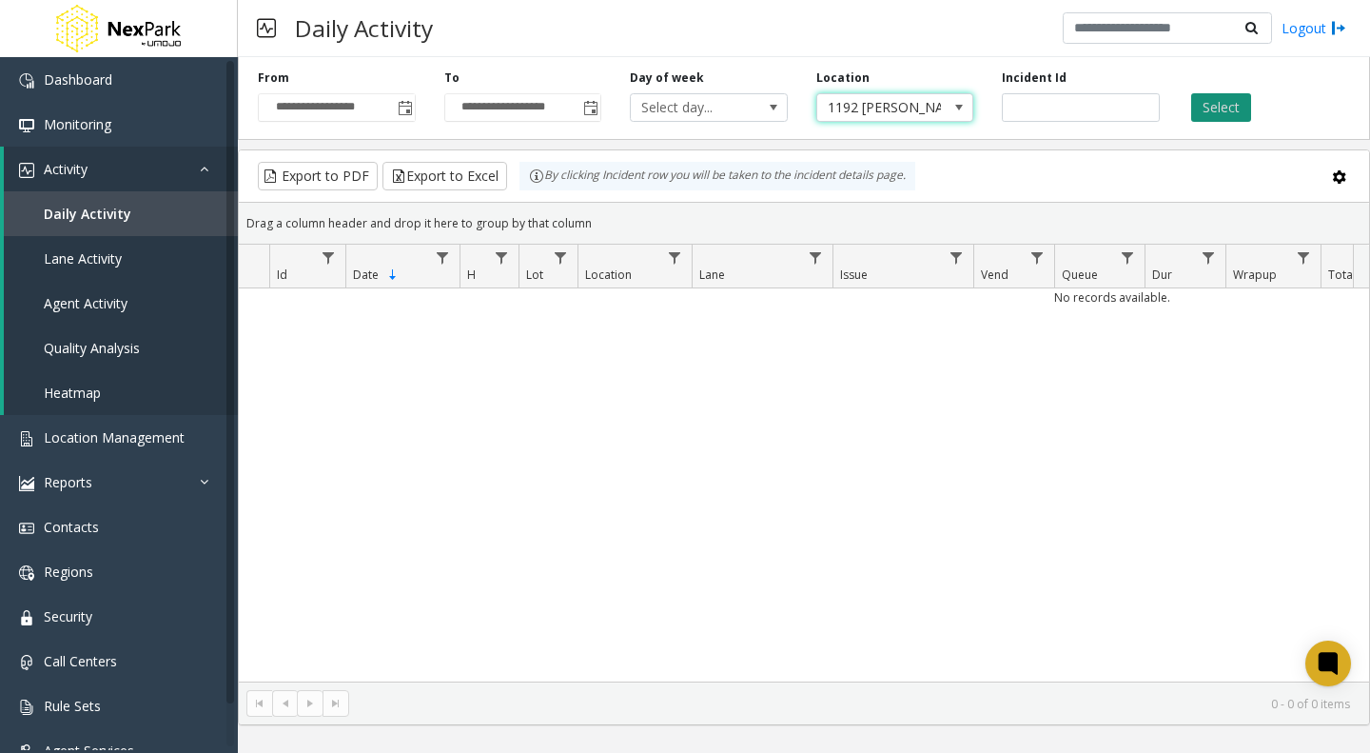
click at [1208, 105] on button "Select" at bounding box center [1221, 107] width 60 height 29
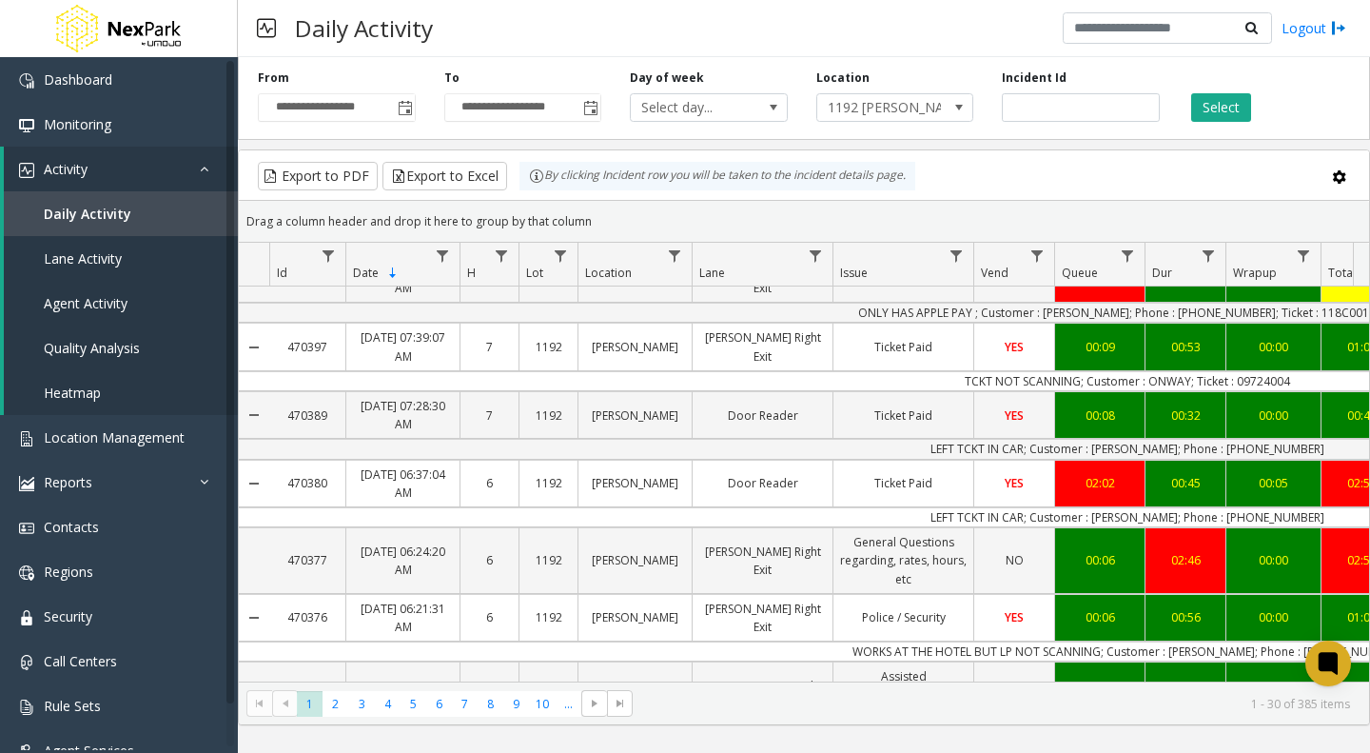
scroll to position [1285, 0]
